Goal: Task Accomplishment & Management: Use online tool/utility

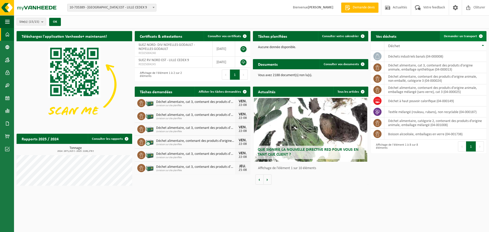
click at [454, 33] on link "Demander un transport" at bounding box center [463, 36] width 46 height 10
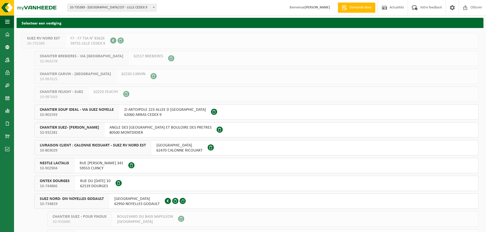
scroll to position [25, 0]
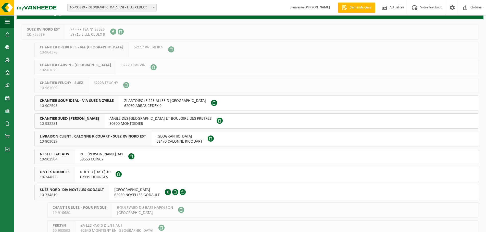
click at [160, 176] on button "ONTEX DOURGES 10-744866 RUE DU 8 MAI 1945 10 62119 DOURGES" at bounding box center [255, 174] width 443 height 15
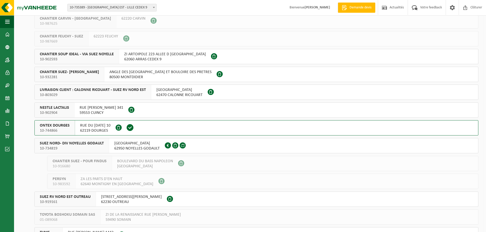
scroll to position [76, 0]
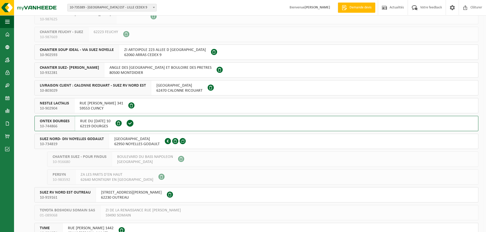
click at [198, 138] on button "SUEZ NORD- DIV NOYELLES GODAULT 10-734819 RUE MALFIDANO 62950 NOYELLES GODAULT …" at bounding box center [255, 141] width 443 height 15
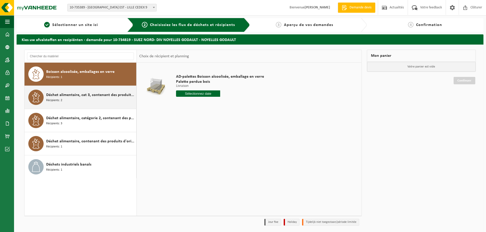
click at [74, 102] on div "Déchet alimentaire, cat 3, contenant des produits d'origine animale, emballage …" at bounding box center [90, 97] width 89 height 15
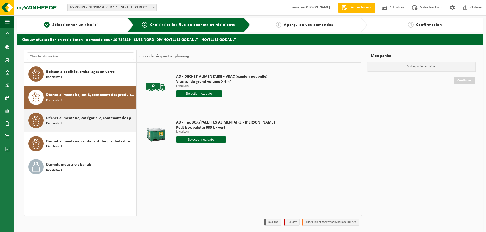
click at [78, 119] on span "Déchet alimentaire, catégorie 2, contenant des produits d'origine animale, emba…" at bounding box center [90, 118] width 89 height 6
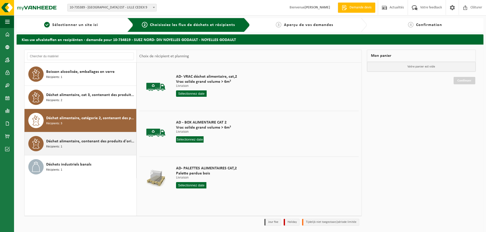
click at [82, 137] on div "Déchet alimentaire, contenant des produits d'origine animale, non emballé, caté…" at bounding box center [90, 143] width 89 height 15
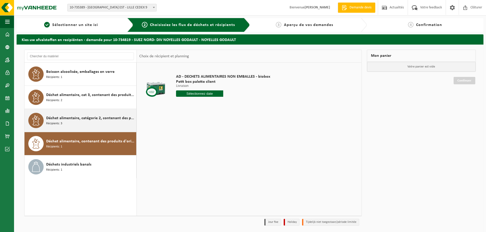
click at [84, 126] on div "Déchet alimentaire, catégorie 2, contenant des produits d'origine animale, emba…" at bounding box center [90, 120] width 89 height 15
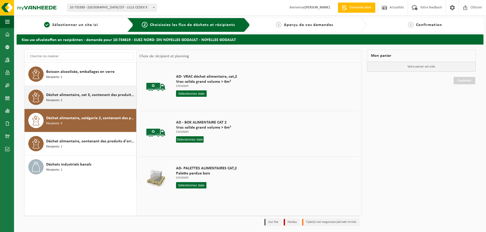
click at [86, 104] on div "Déchet alimentaire, cat 3, contenant des produits d'origine animale, emballage …" at bounding box center [90, 97] width 89 height 15
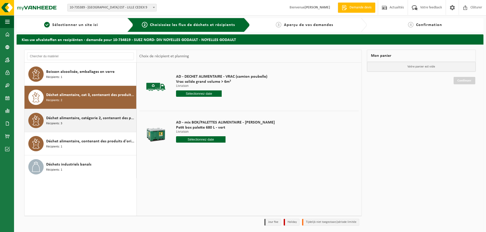
click at [87, 118] on span "Déchet alimentaire, catégorie 2, contenant des produits d'origine animale, emba…" at bounding box center [90, 118] width 89 height 6
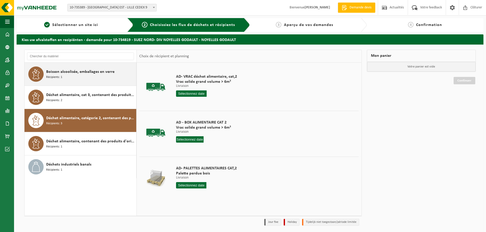
click at [84, 79] on div "Boisson alcoolisée, emballages en verre Récipients: 1" at bounding box center [90, 74] width 89 height 15
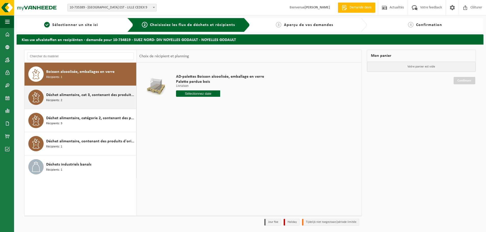
click at [83, 98] on div "Déchet alimentaire, cat 3, contenant des produits d'origine animale, emballage …" at bounding box center [90, 97] width 89 height 15
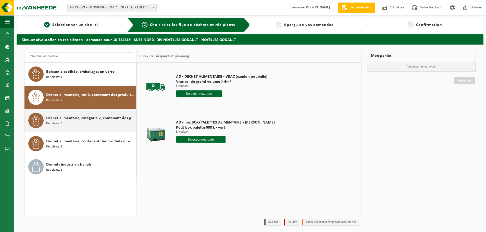
click at [82, 120] on span "Déchet alimentaire, catégorie 2, contenant des produits d'origine animale, emba…" at bounding box center [90, 118] width 89 height 6
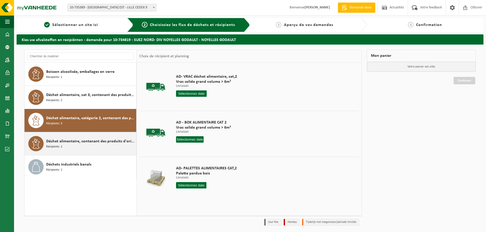
click at [72, 147] on div "Déchet alimentaire, contenant des produits d'origine animale, non emballé, caté…" at bounding box center [90, 143] width 89 height 15
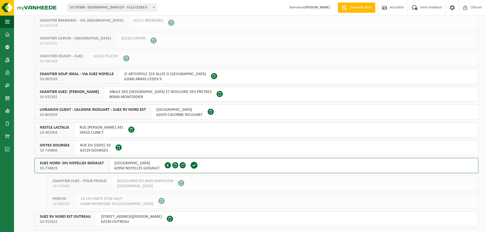
scroll to position [27, 0]
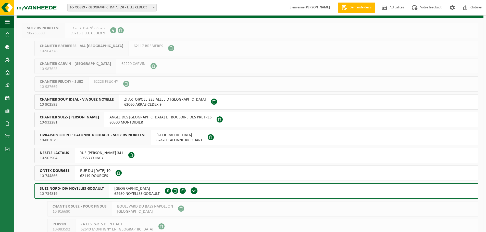
click at [238, 101] on button "CHANTIER SOUP IDEAL - VIA SUEZ NOYELLE 10-902593 ZI ARTOIPOLE 223 ALLEE D ALLEM…" at bounding box center [255, 101] width 443 height 15
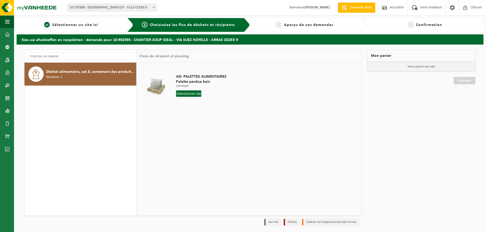
click at [101, 78] on div "Déchet alimentaire, cat 3, contenant des produits d'origine animale, emballage …" at bounding box center [90, 74] width 89 height 15
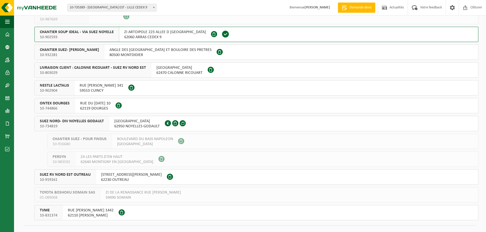
scroll to position [103, 0]
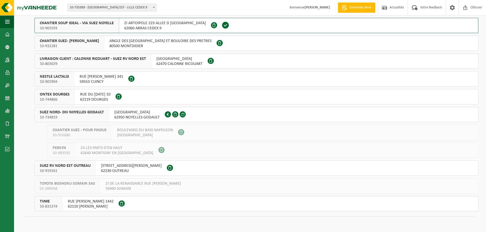
click at [195, 114] on button "SUEZ NORD- DIV NOYELLES GODAULT 10-734819 RUE MALFIDANO 62950 NOYELLES GODAULT …" at bounding box center [255, 114] width 443 height 15
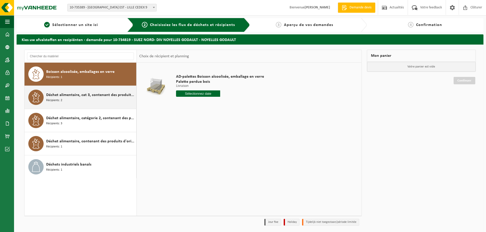
click at [102, 107] on div "Déchet alimentaire, cat 3, contenant des produits d'origine animale, emballage …" at bounding box center [80, 97] width 112 height 23
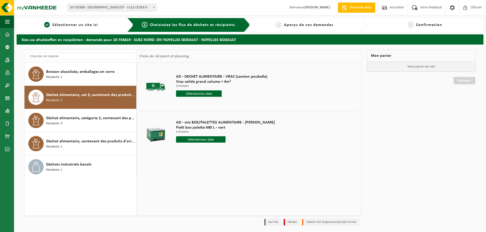
click at [183, 93] on input "text" at bounding box center [199, 93] width 46 height 6
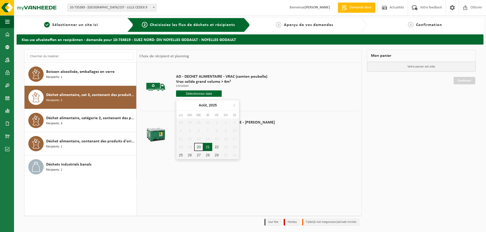
click at [207, 146] on div "21" at bounding box center [207, 147] width 9 height 8
type input "à partir de [DATE]"
type input "2025-08-21"
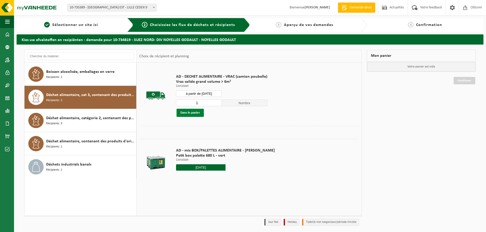
click at [196, 111] on button "Dans le panier" at bounding box center [189, 113] width 27 height 8
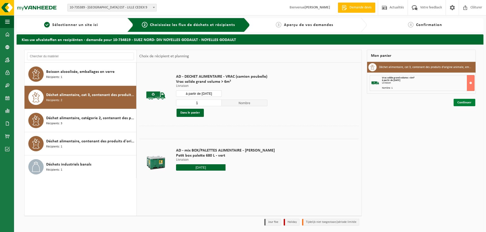
click at [458, 100] on link "Continuer" at bounding box center [464, 102] width 22 height 7
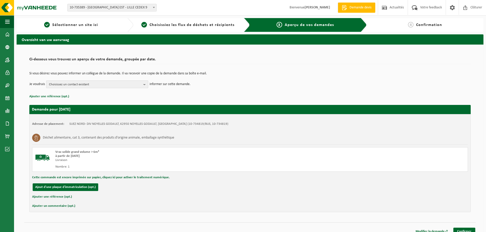
click at [119, 83] on span "Choisissez un contact existant" at bounding box center [95, 85] width 92 height 8
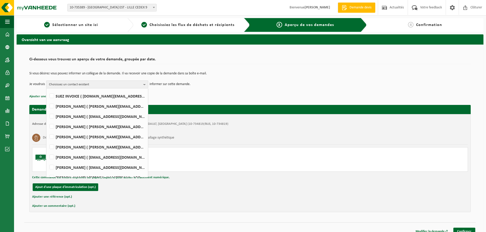
scroll to position [25, 0]
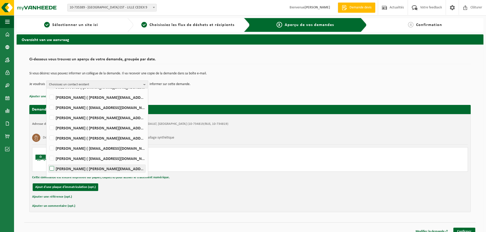
click at [82, 167] on label "Mathieu PEYRONNET ( mathieu.peyronnet@suez.com )" at bounding box center [96, 169] width 97 height 8
click at [48, 162] on input "Mathieu PEYRONNET ( mathieu.peyronnet@suez.com )" at bounding box center [47, 162] width 0 height 0
checkbox input "true"
click at [468, 230] on link "Confirmer" at bounding box center [464, 231] width 22 height 7
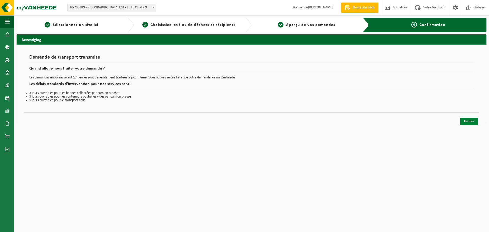
click at [465, 122] on link "Fermer" at bounding box center [470, 121] width 18 height 7
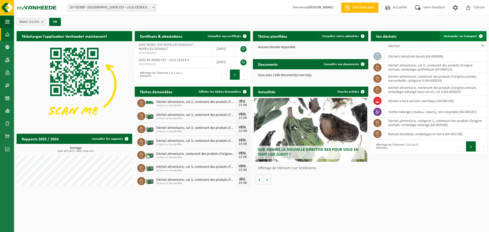
click at [467, 37] on span "Demander un transport" at bounding box center [460, 36] width 33 height 3
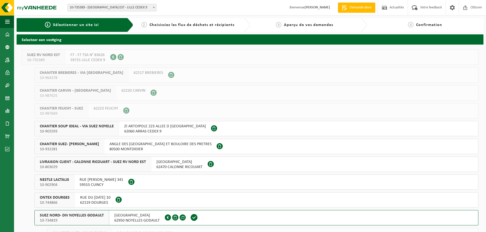
click at [199, 217] on span at bounding box center [194, 218] width 14 height 15
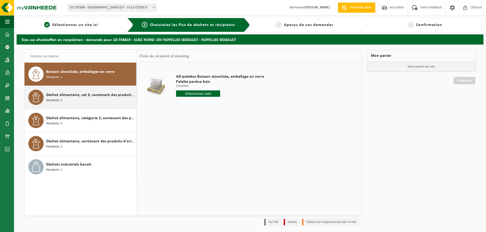
click at [91, 100] on div "Déchet alimentaire, cat 3, contenant des produits d'origine animale, emballage …" at bounding box center [90, 97] width 89 height 15
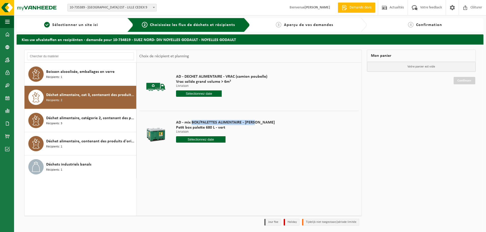
drag, startPoint x: 192, startPoint y: 122, endPoint x: 252, endPoint y: 123, distance: 59.9
click at [252, 123] on div "AD - mix BOX/PALETTES ALIMENTAIRE - [PERSON_NAME] box palette 680 L - vert Livr…" at bounding box center [225, 132] width 104 height 35
click at [198, 177] on div "AD - DECHET ALIMENTAIRE - VRAC (camion poubelle) Vrac solide grand volume > 6m³…" at bounding box center [249, 139] width 224 height 153
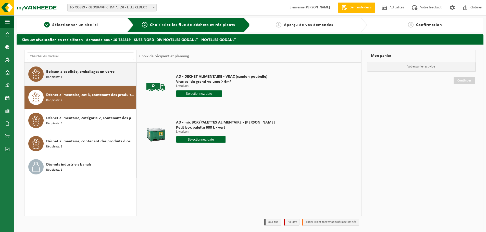
click at [70, 77] on div "Boisson alcoolisée, emballages en verre Récipients: 1" at bounding box center [90, 74] width 89 height 15
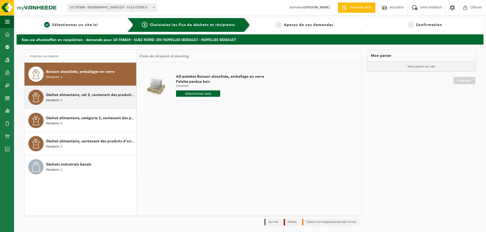
click at [72, 95] on span "Déchet alimentaire, cat 3, contenant des produits d'origine animale, emballage …" at bounding box center [90, 95] width 89 height 6
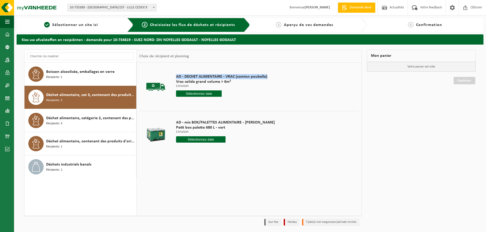
drag, startPoint x: 266, startPoint y: 78, endPoint x: 171, endPoint y: 79, distance: 95.3
click at [171, 79] on tr "AD - DECHET ALIMENTAIRE - VRAC (camion poubelle) Vrac solide grand volume > 6m³…" at bounding box center [248, 86] width 219 height 43
drag, startPoint x: 232, startPoint y: 82, endPoint x: 175, endPoint y: 77, distance: 57.3
click at [175, 77] on div "AD - DECHET ALIMENTAIRE - VRAC (camion poubelle) Vrac solide grand volume > 6m³…" at bounding box center [221, 86] width 96 height 35
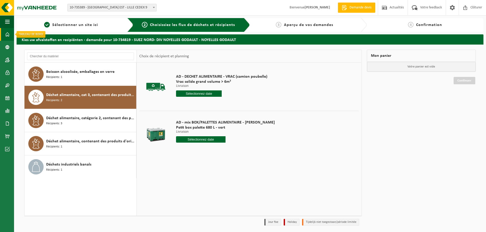
click at [5, 32] on span at bounding box center [7, 34] width 5 height 13
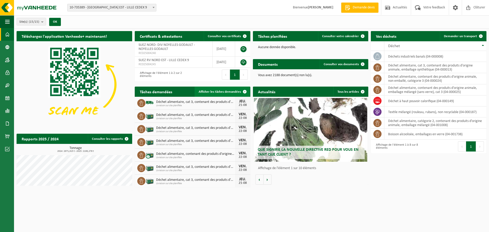
click at [242, 93] on span at bounding box center [245, 92] width 10 height 10
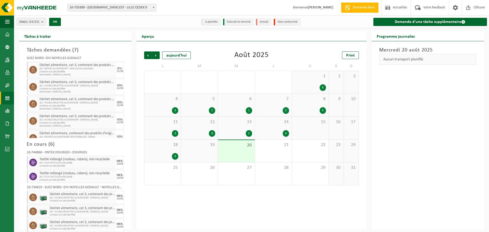
click at [76, 68] on span "AD - DECHET ALIMENTAIRE - VRAC (camion poubelle)" at bounding box center [77, 68] width 75 height 3
click at [116, 66] on div "JEU. 21/08" at bounding box center [120, 70] width 8 height 16
click at [117, 70] on div "21/08" at bounding box center [120, 71] width 6 height 3
click at [35, 68] on icon at bounding box center [33, 70] width 5 height 5
click at [7, 33] on span at bounding box center [7, 34] width 5 height 13
